Goal: Task Accomplishment & Management: Use online tool/utility

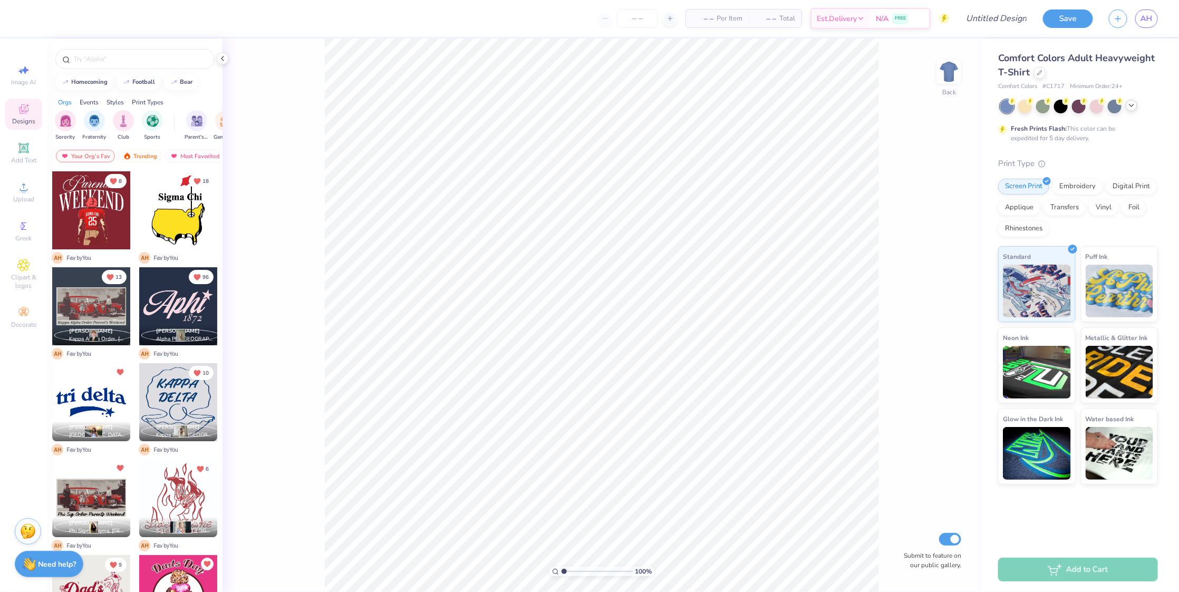
click at [1134, 108] on icon at bounding box center [1132, 105] width 8 height 8
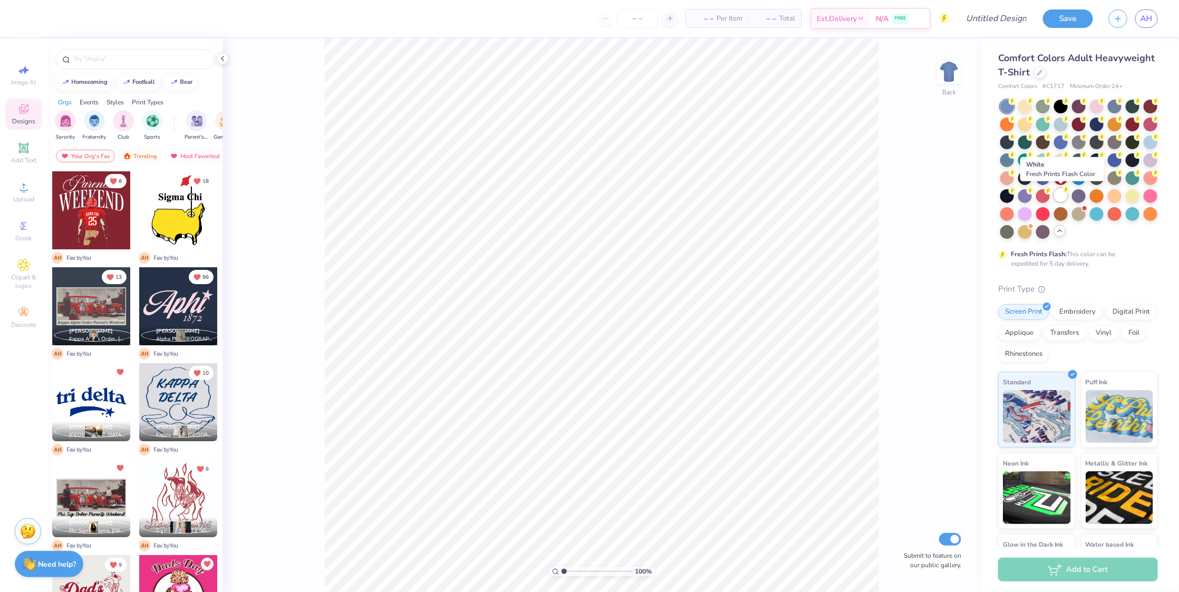
click at [1058, 198] on div at bounding box center [1061, 195] width 14 height 14
click at [1100, 140] on div at bounding box center [1097, 142] width 14 height 14
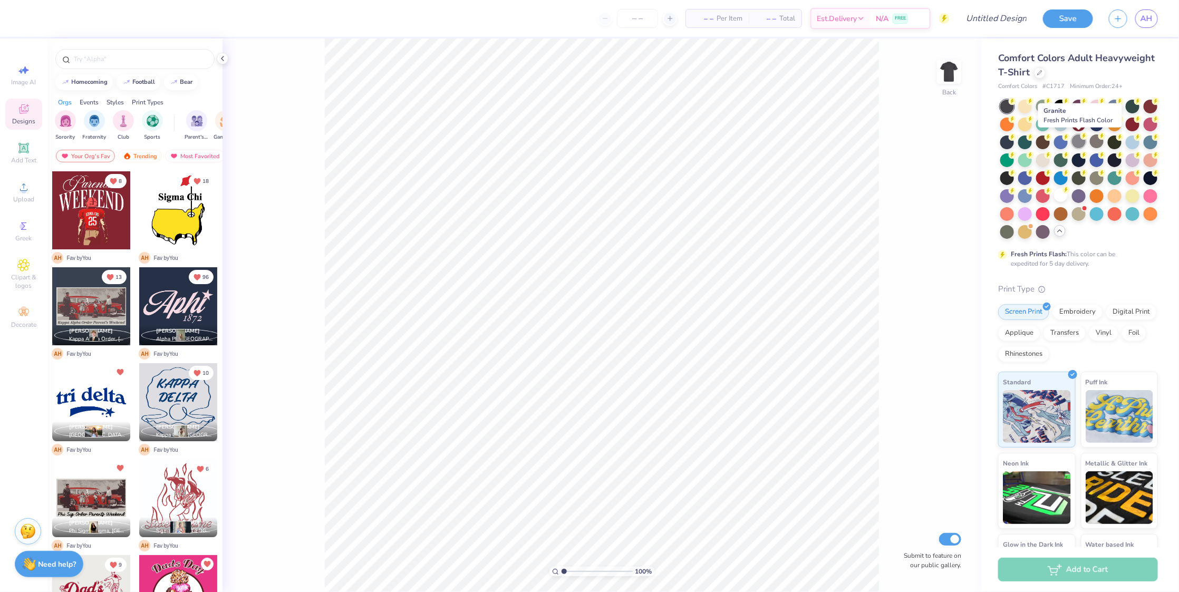
click at [1084, 140] on div at bounding box center [1079, 142] width 14 height 14
click at [1062, 196] on div at bounding box center [1061, 195] width 14 height 14
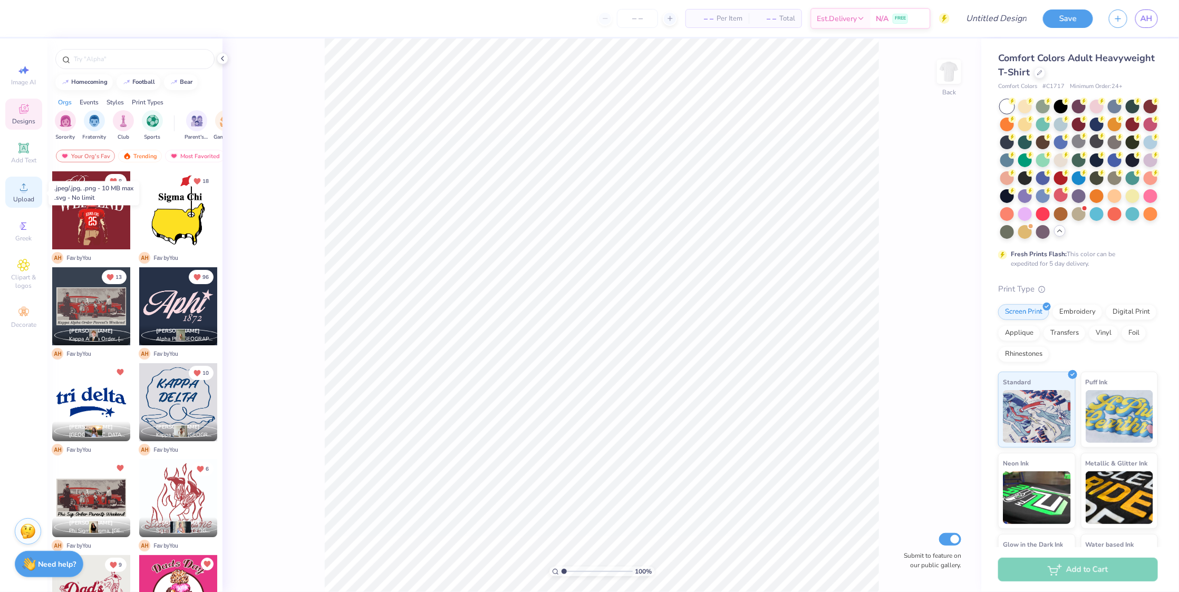
click at [26, 204] on span "Upload" at bounding box center [23, 199] width 21 height 8
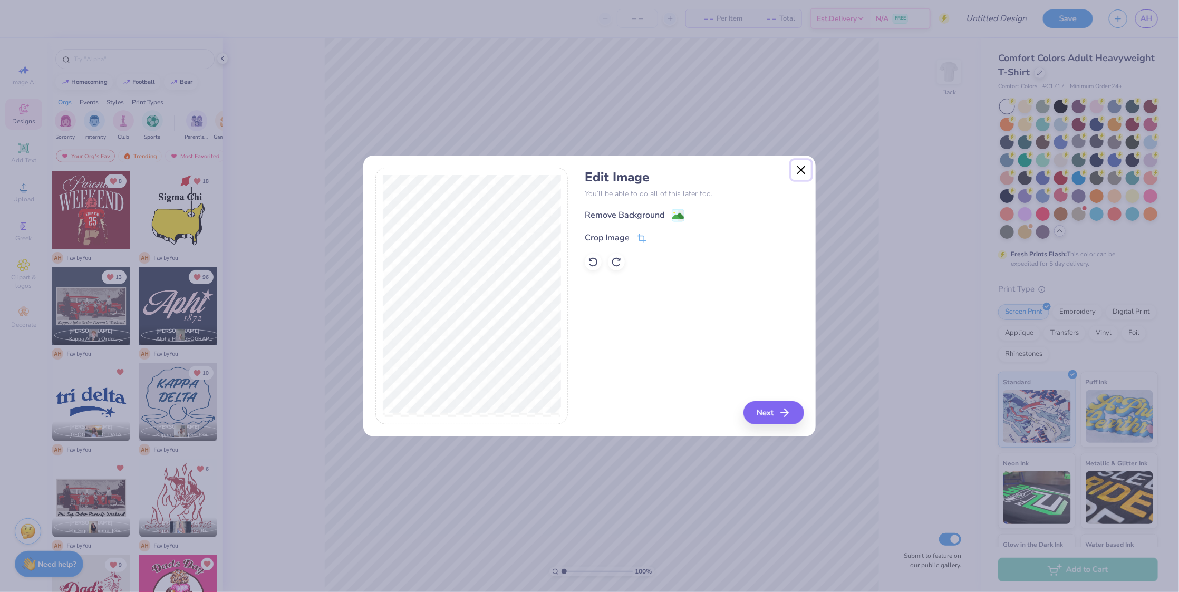
click at [806, 164] on button "Close" at bounding box center [802, 170] width 20 height 20
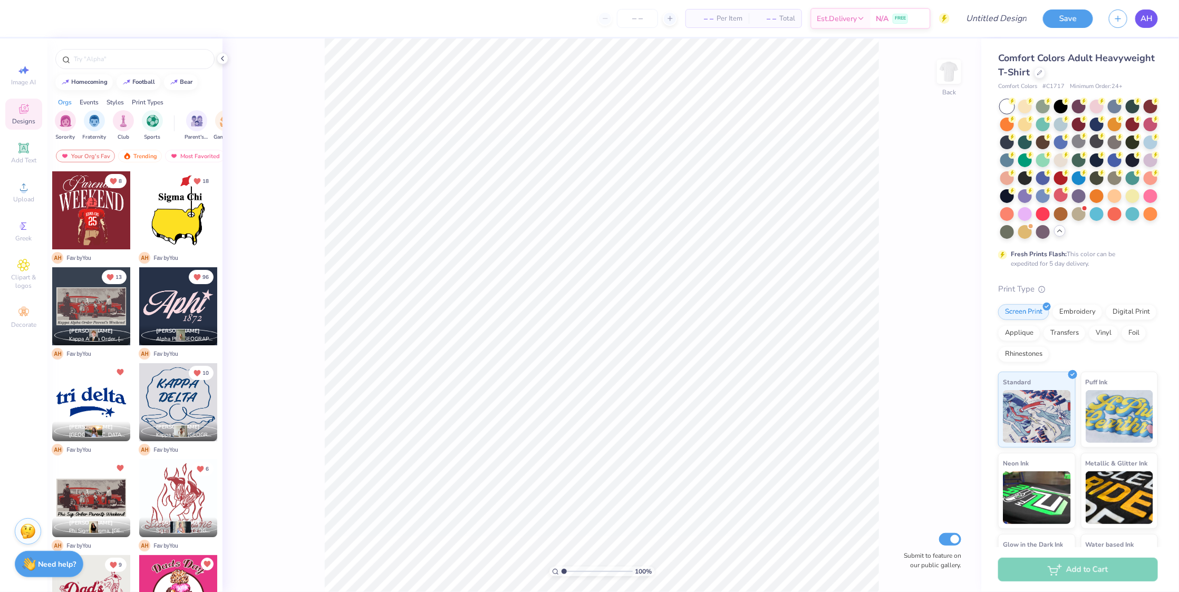
click at [1150, 15] on span "AH" at bounding box center [1147, 19] width 12 height 12
click at [23, 188] on icon at bounding box center [23, 187] width 7 height 7
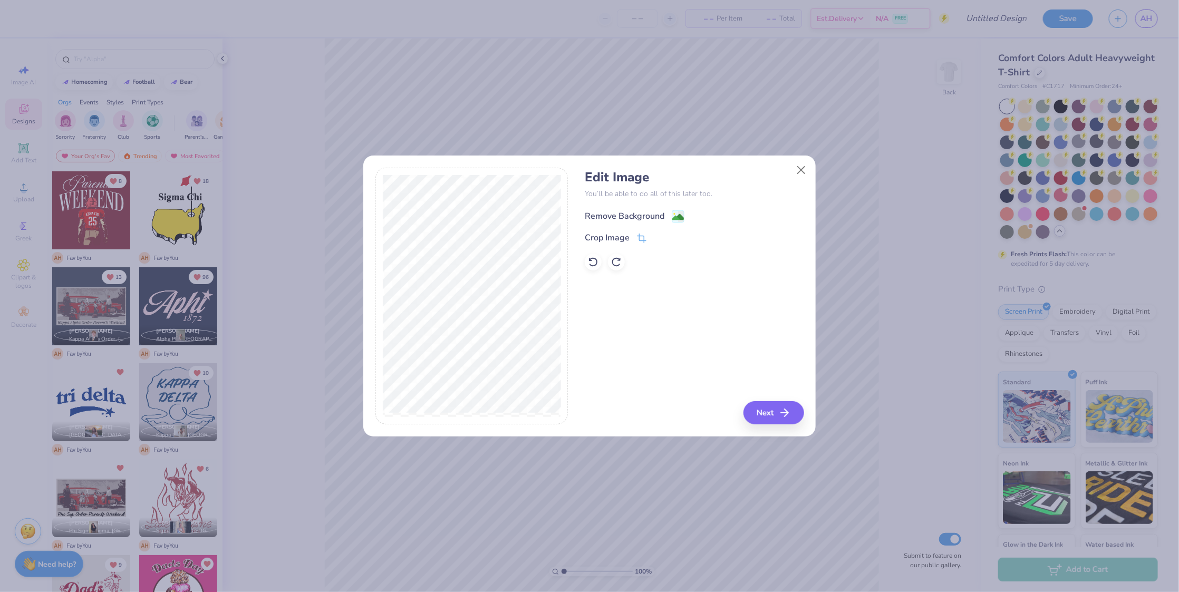
click at [623, 212] on div "Remove Background" at bounding box center [625, 216] width 80 height 13
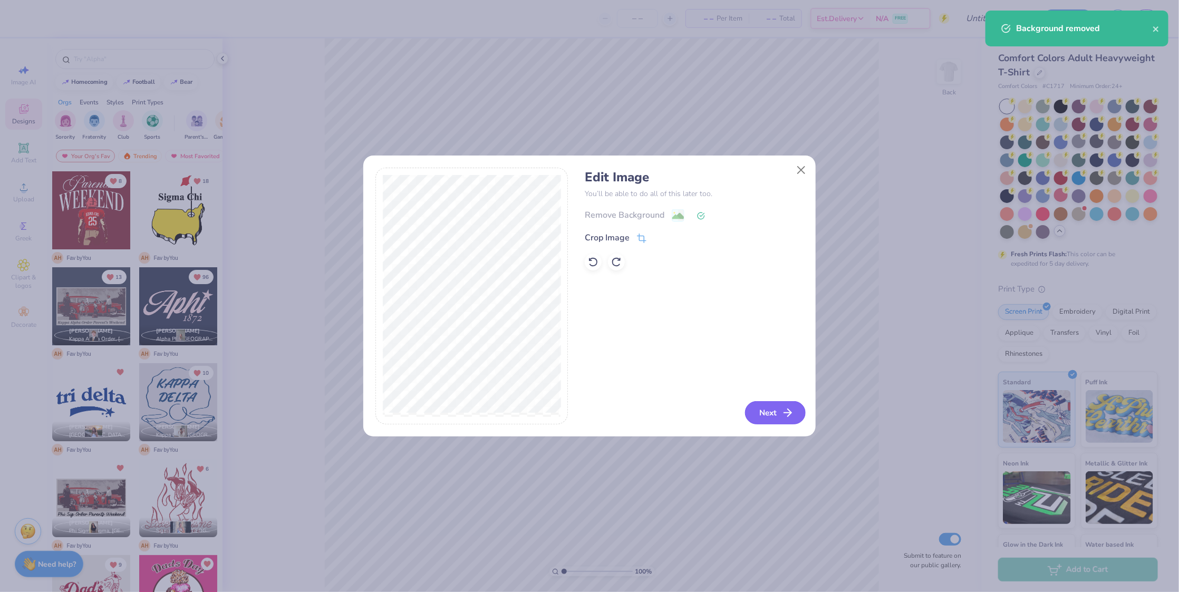
click at [776, 409] on button "Next" at bounding box center [775, 412] width 61 height 23
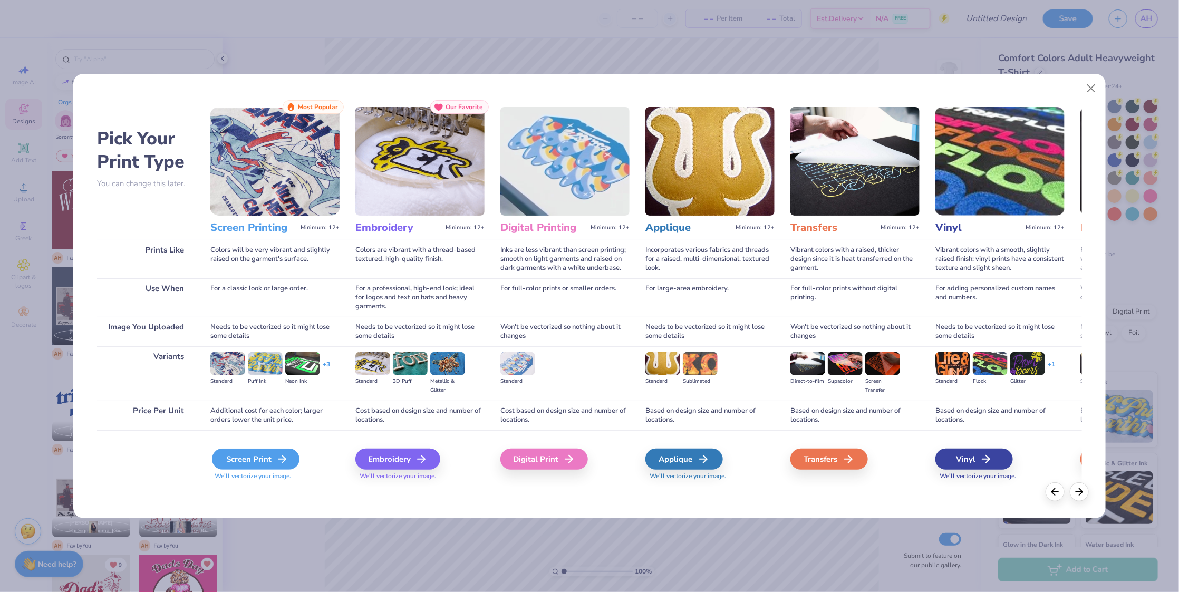
click at [232, 464] on div "Screen Print" at bounding box center [256, 459] width 88 height 21
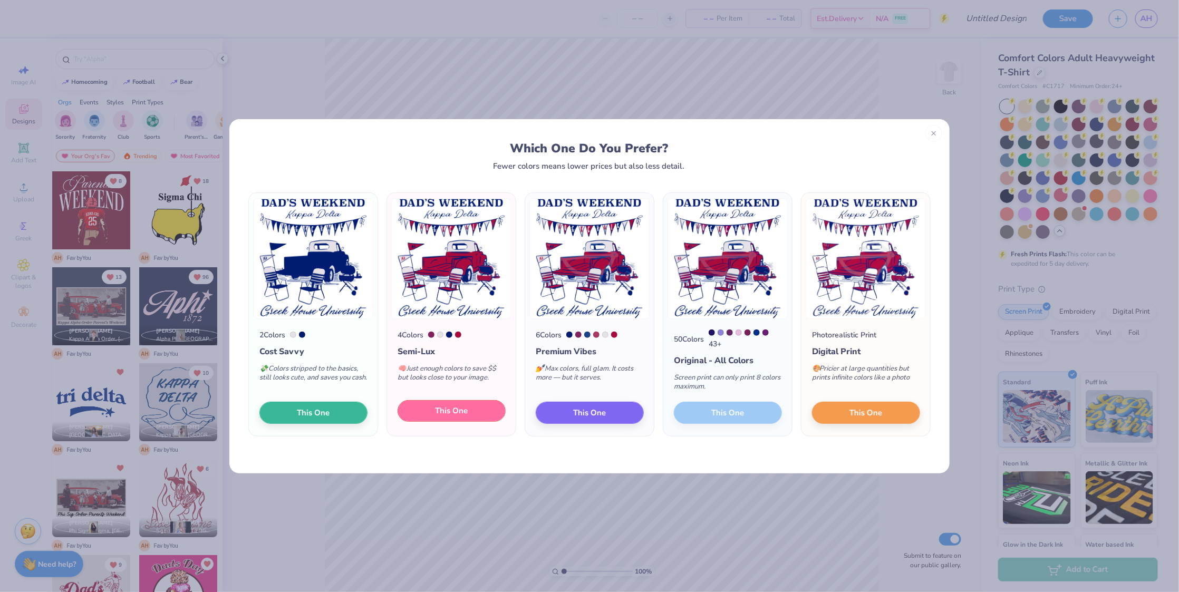
click at [448, 417] on span "This One" at bounding box center [452, 411] width 33 height 12
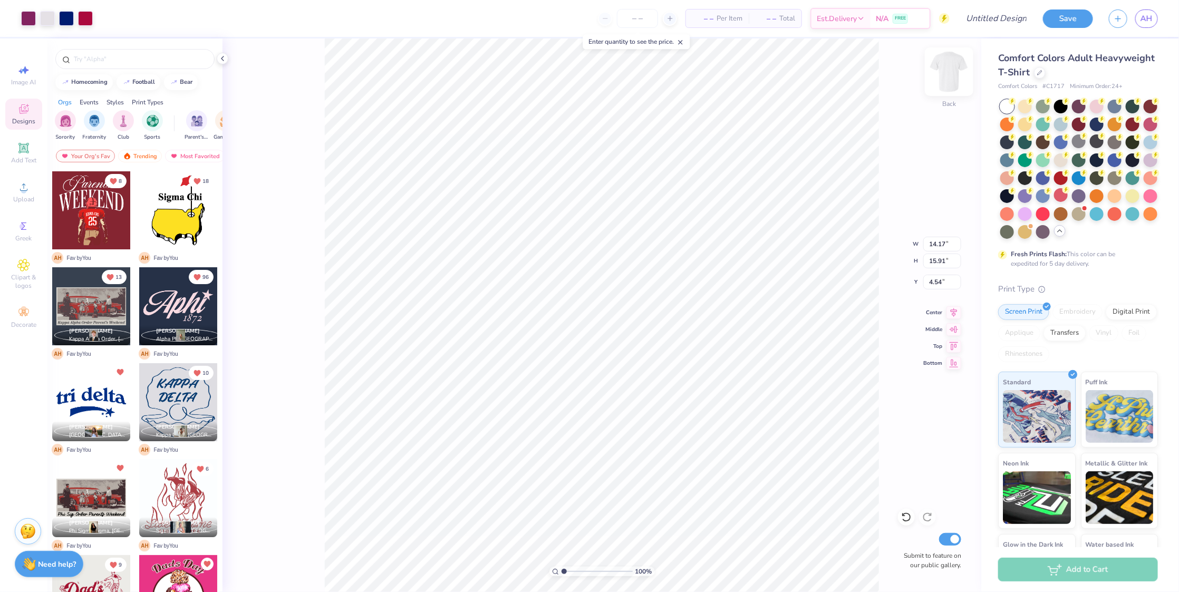
click at [946, 79] on img at bounding box center [949, 72] width 42 height 42
type input "12.71"
type input "14.26"
type input "4.32"
click at [958, 69] on img at bounding box center [949, 72] width 42 height 42
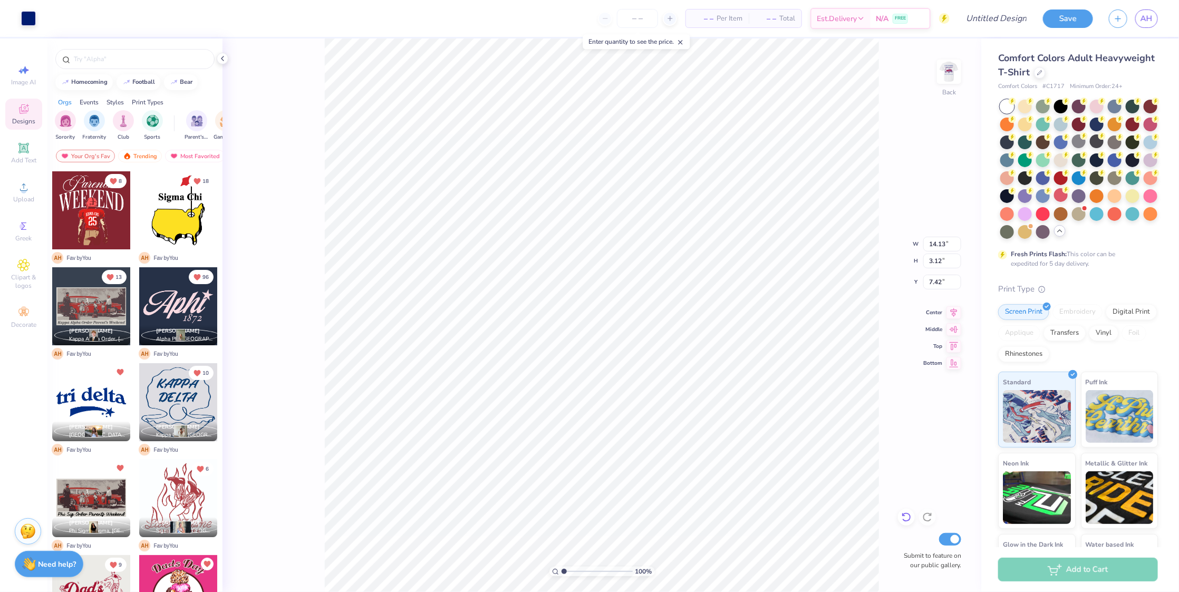
click at [905, 514] on icon at bounding box center [906, 517] width 9 height 9
type input "6.50"
type input "6.56"
type input "2.11"
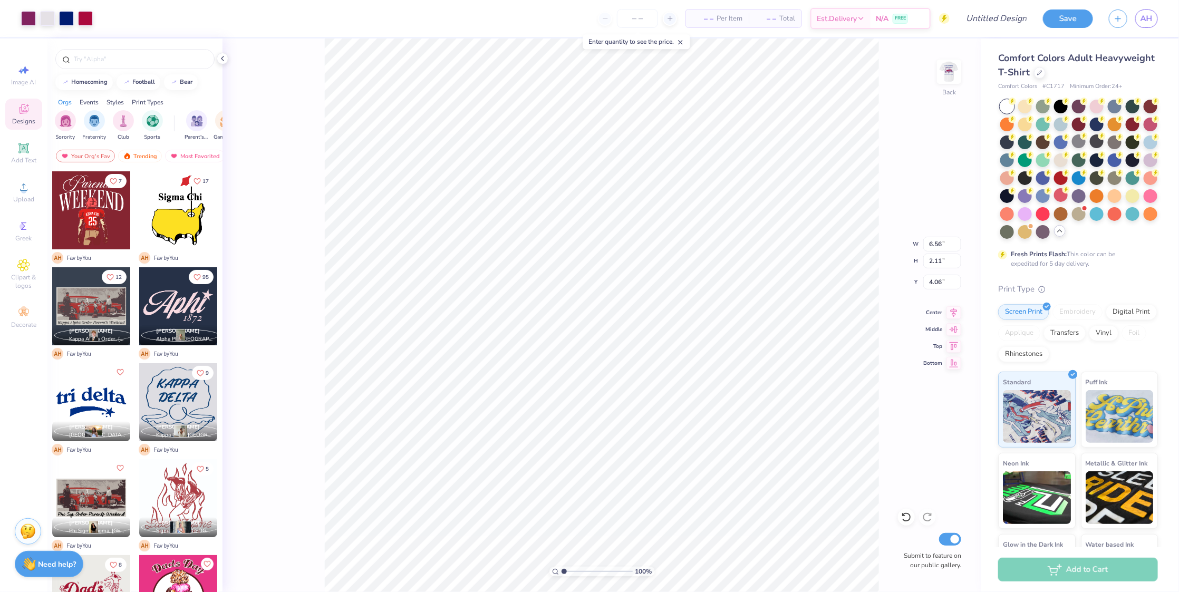
type input "4.06"
click at [1006, 14] on input "Design Title" at bounding box center [983, 18] width 103 height 21
type input "agd parents weekend"
click at [1064, 20] on button "Save" at bounding box center [1068, 17] width 50 height 18
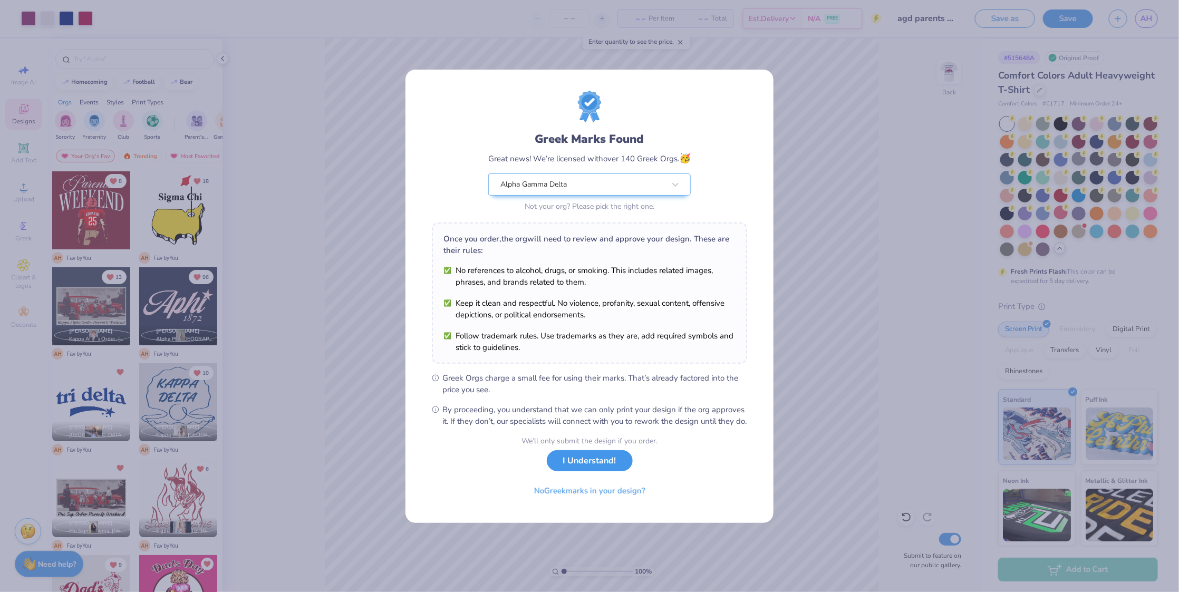
click at [580, 468] on button "I Understand!" at bounding box center [590, 461] width 86 height 22
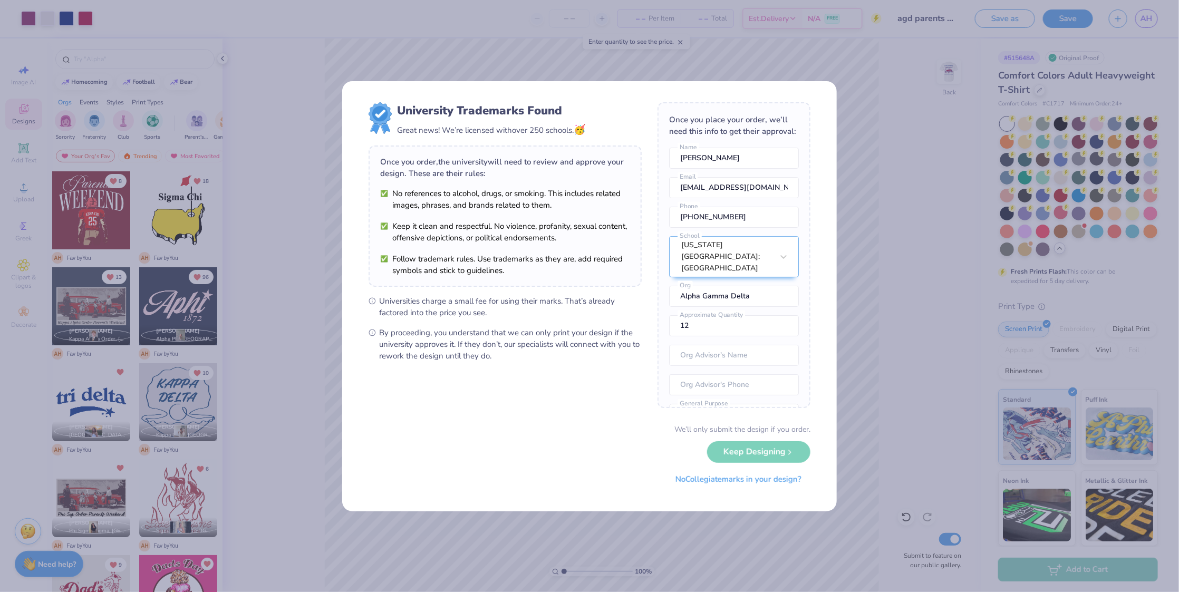
click at [747, 453] on div "We’ll only submit the design if you order. Keep Designing No Collegiate marks i…" at bounding box center [590, 457] width 442 height 66
click at [737, 457] on div "We’ll only submit the design if you order. Keep Designing No Collegiate marks i…" at bounding box center [590, 457] width 442 height 66
click at [752, 245] on div "[US_STATE][GEOGRAPHIC_DATA]: [GEOGRAPHIC_DATA]" at bounding box center [716, 257] width 73 height 40
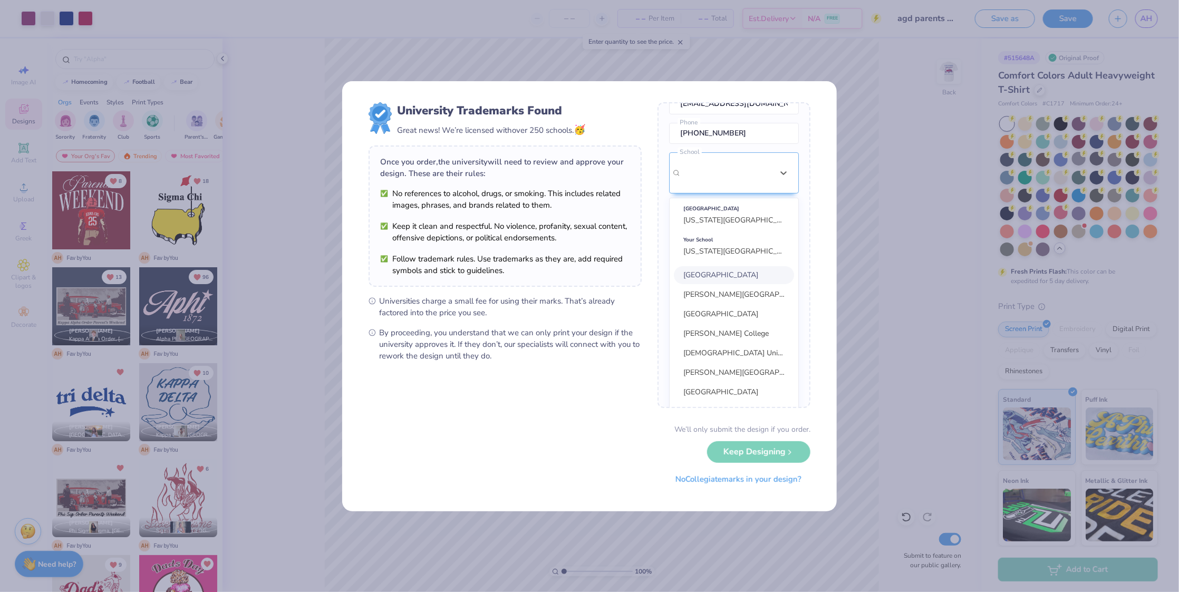
scroll to position [43, 0]
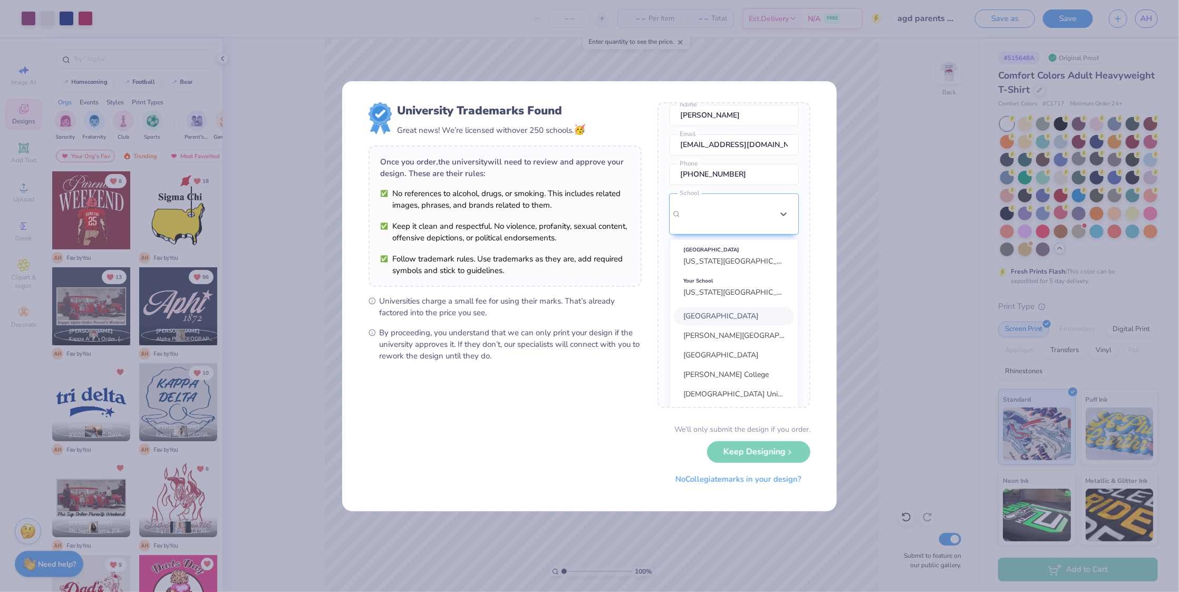
click at [609, 344] on span "By proceeding, you understand that we can only print your design if the univers…" at bounding box center [510, 344] width 263 height 35
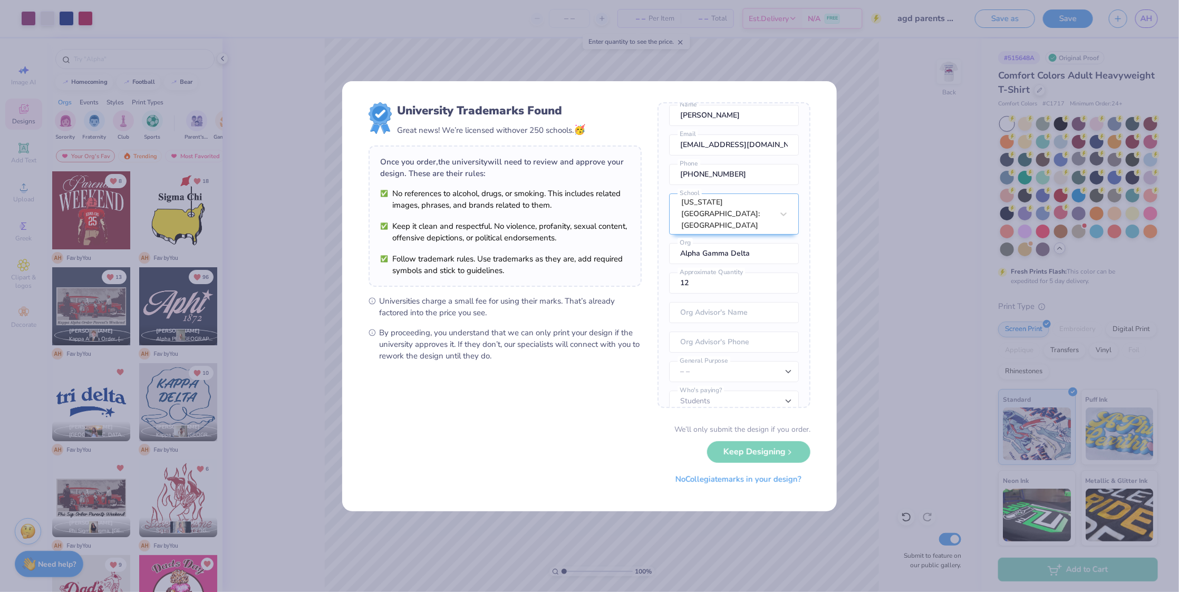
click at [635, 366] on form "University Trademarks Found Great news! We’re licensed with over 250 schools. 🥳…" at bounding box center [590, 296] width 442 height 388
click at [747, 451] on div "We’ll only submit the design if you order. Keep Designing No Collegiate marks i…" at bounding box center [590, 457] width 442 height 66
click at [632, 426] on div "We’ll only submit the design if you order. Keep Designing No Collegiate marks i…" at bounding box center [590, 457] width 442 height 66
click at [746, 451] on div "We’ll only submit the design if you order. Keep Designing No Collegiate marks i…" at bounding box center [590, 457] width 442 height 66
click at [628, 461] on div "We’ll only submit the design if you order. Keep Designing No Collegiate marks i…" at bounding box center [590, 457] width 442 height 66
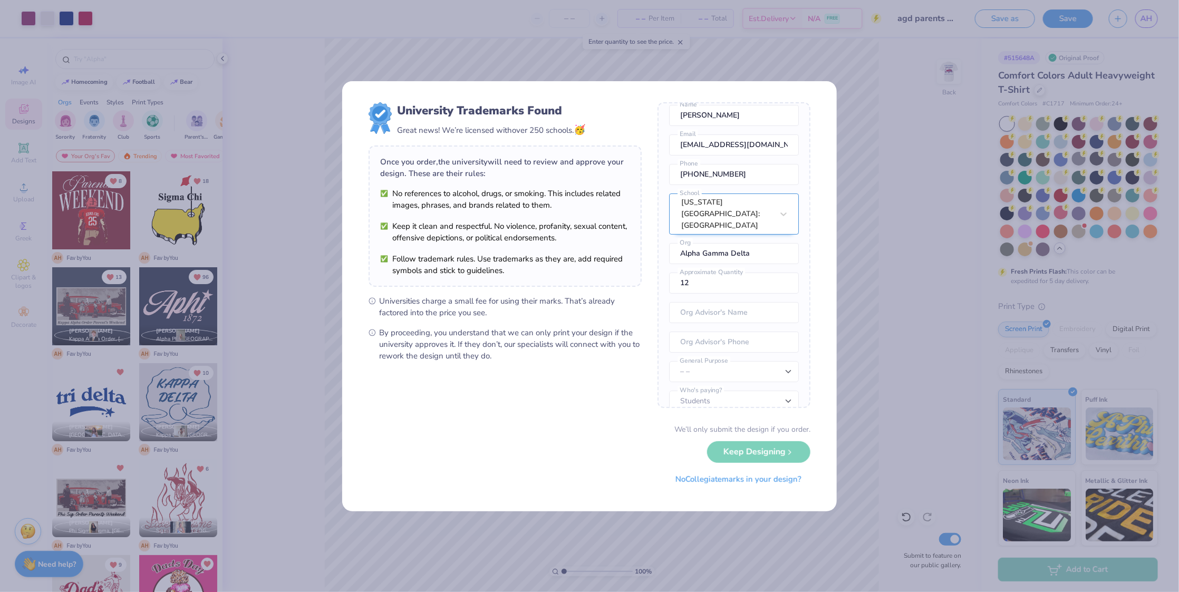
scroll to position [84, 0]
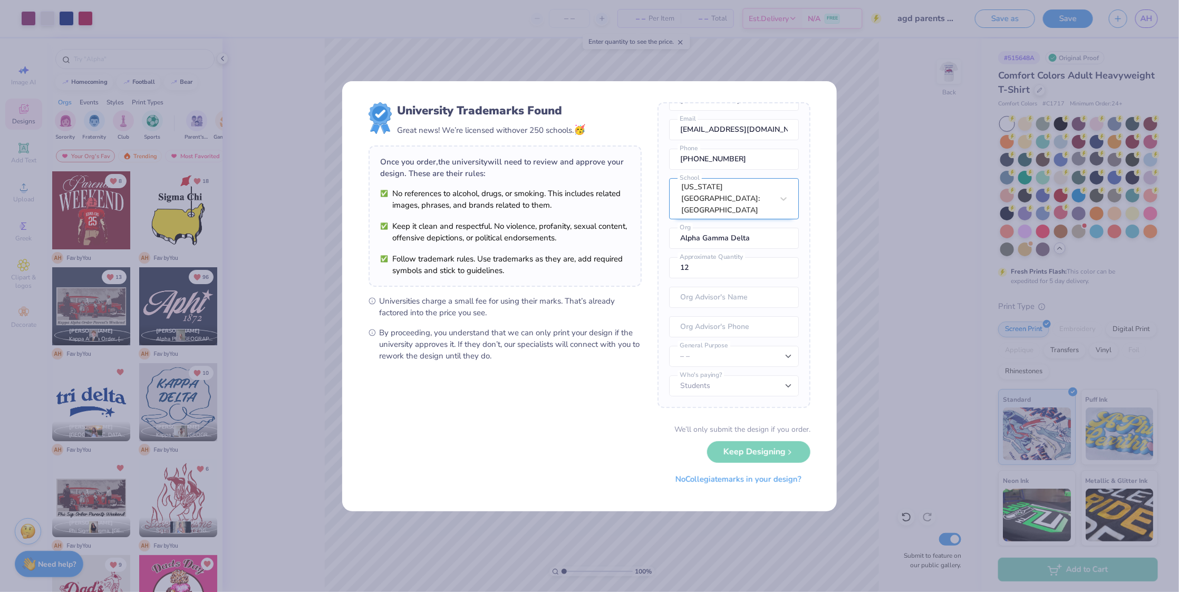
click at [769, 204] on div "[US_STATE][GEOGRAPHIC_DATA]: [GEOGRAPHIC_DATA]" at bounding box center [734, 198] width 130 height 41
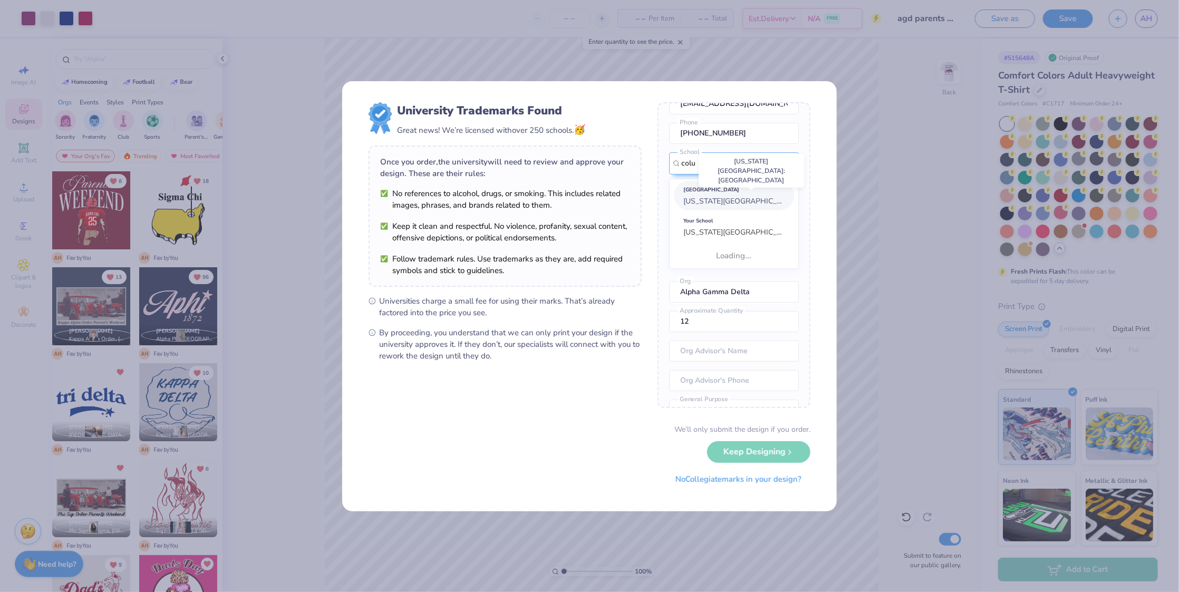
scroll to position [0, 0]
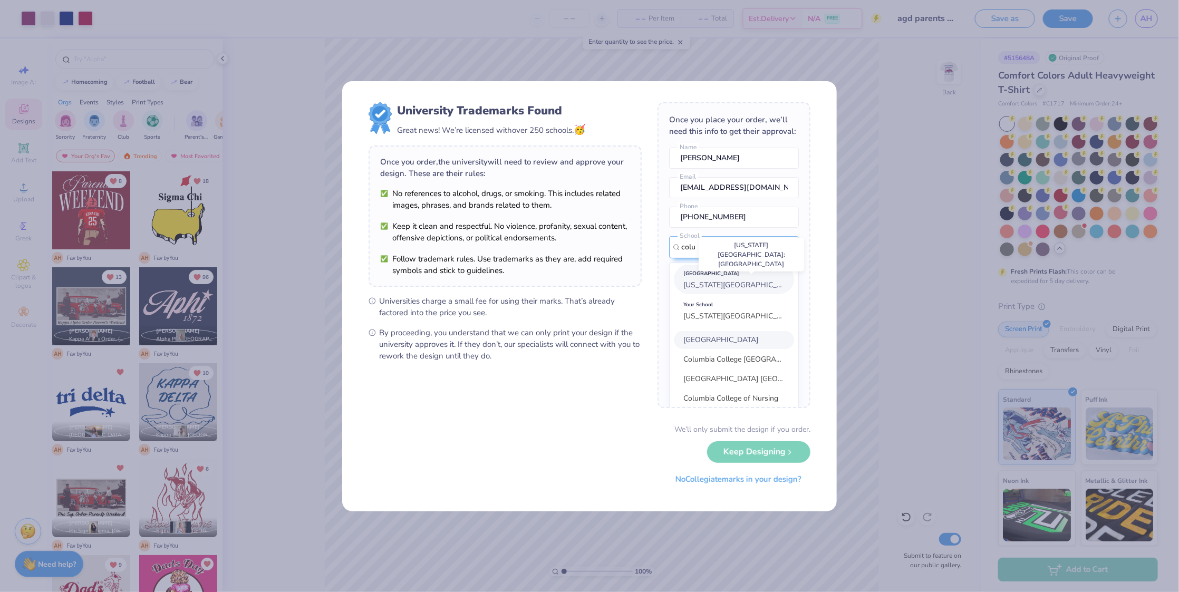
click at [715, 282] on span "[US_STATE][GEOGRAPHIC_DATA]: [GEOGRAPHIC_DATA]" at bounding box center [780, 285] width 193 height 10
type input "colu"
click at [645, 372] on form "University Trademarks Found Great news! We’re licensed with over 250 schools. 🥳…" at bounding box center [590, 296] width 442 height 388
click at [739, 453] on div "We’ll only submit the design if you order. Keep Designing No Collegiate marks i…" at bounding box center [590, 457] width 442 height 66
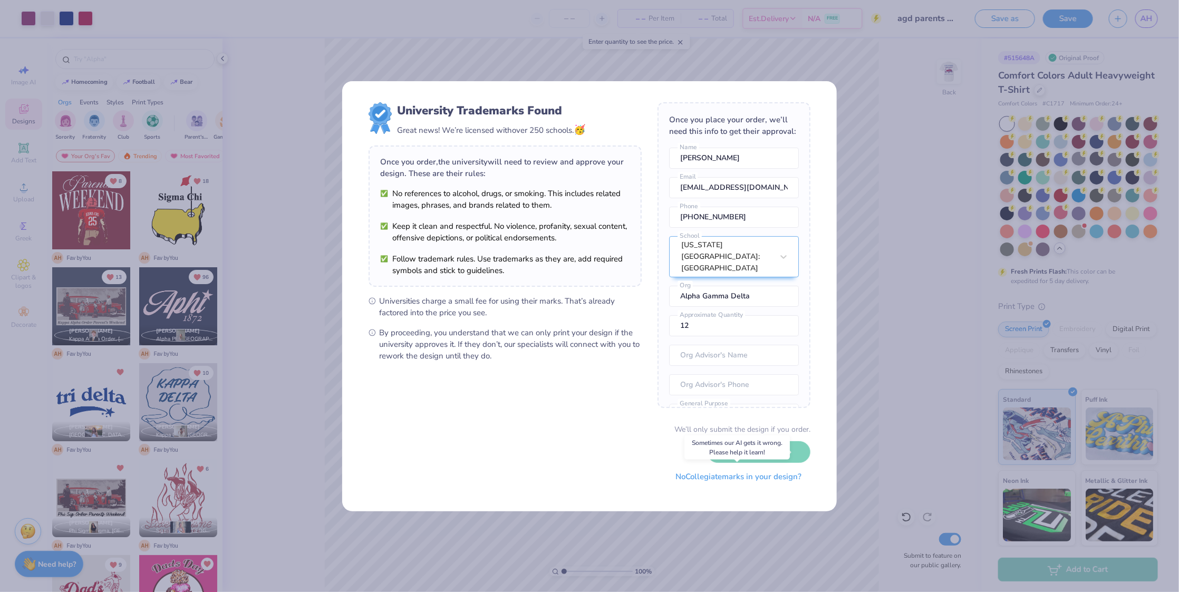
click at [735, 476] on button "No Collegiate marks in your design?" at bounding box center [739, 477] width 144 height 22
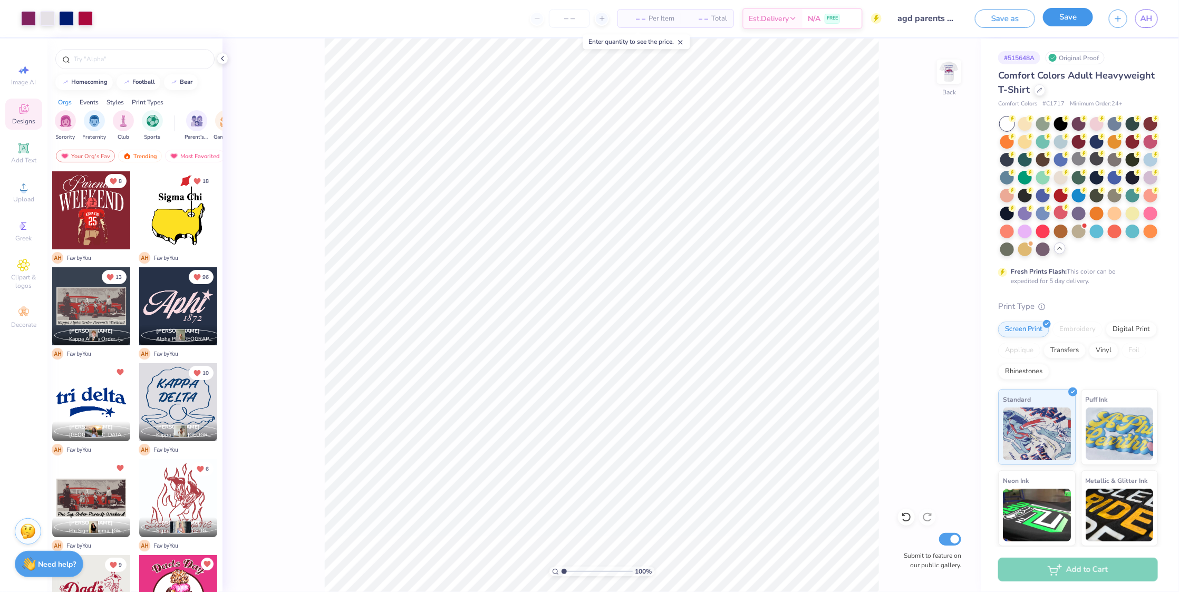
click at [1083, 18] on button "Save" at bounding box center [1068, 17] width 50 height 18
click at [1158, 30] on icon "close" at bounding box center [1156, 28] width 5 height 5
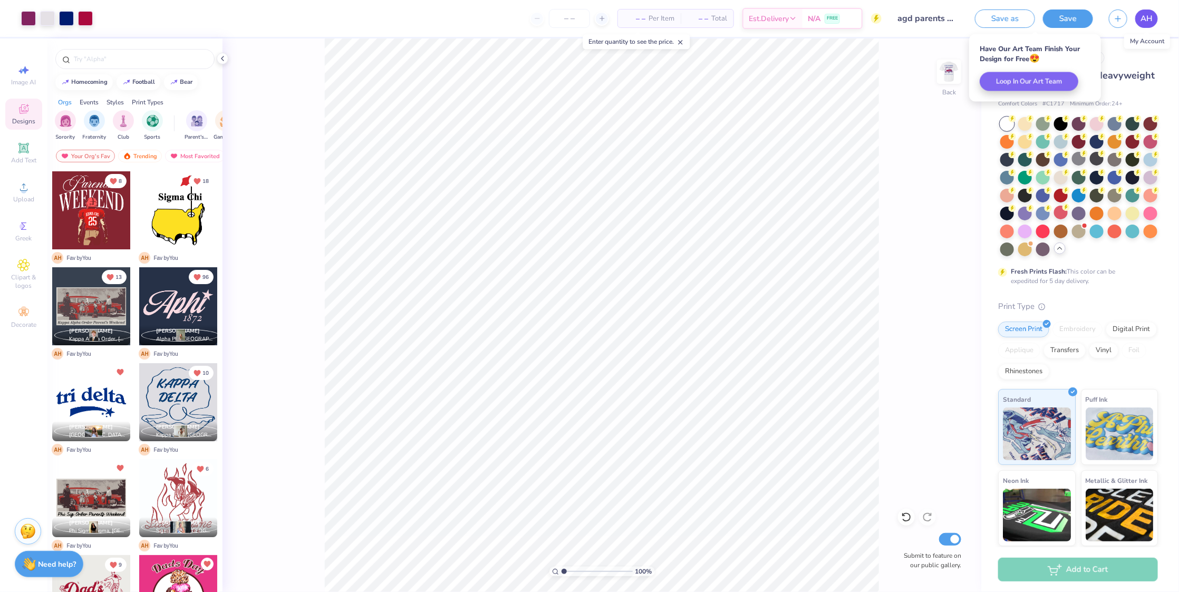
click at [1152, 22] on span "AH" at bounding box center [1147, 19] width 12 height 12
